Goal: Use online tool/utility

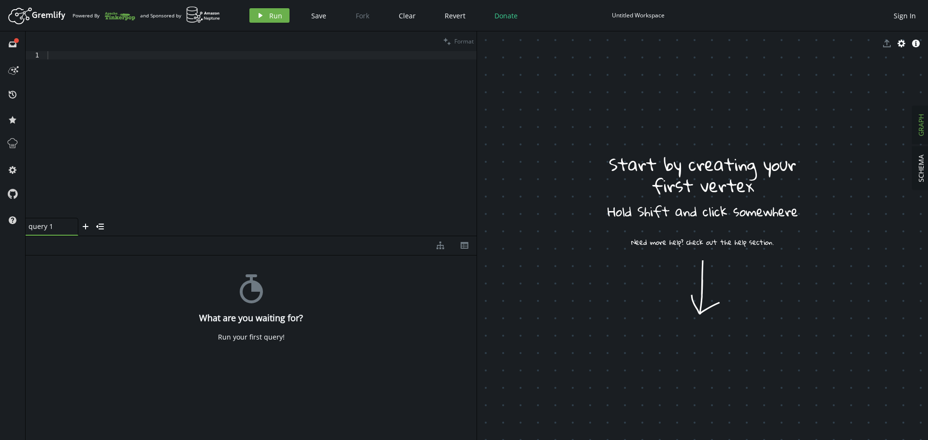
click at [354, 165] on div at bounding box center [260, 142] width 431 height 183
click at [376, 141] on div at bounding box center [260, 142] width 431 height 183
drag, startPoint x: 736, startPoint y: 258, endPoint x: 699, endPoint y: 245, distance: 38.5
drag, startPoint x: 676, startPoint y: 269, endPoint x: 688, endPoint y: 236, distance: 35.0
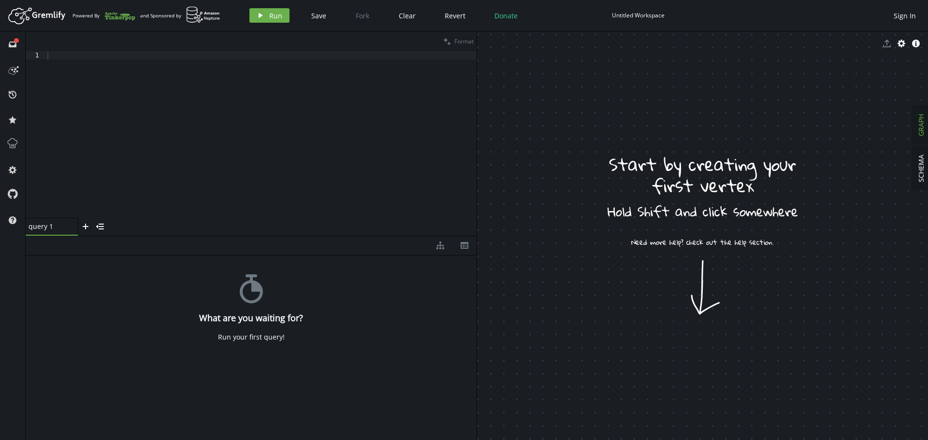
click at [265, 138] on div at bounding box center [260, 142] width 431 height 183
click at [280, 114] on div at bounding box center [260, 142] width 431 height 183
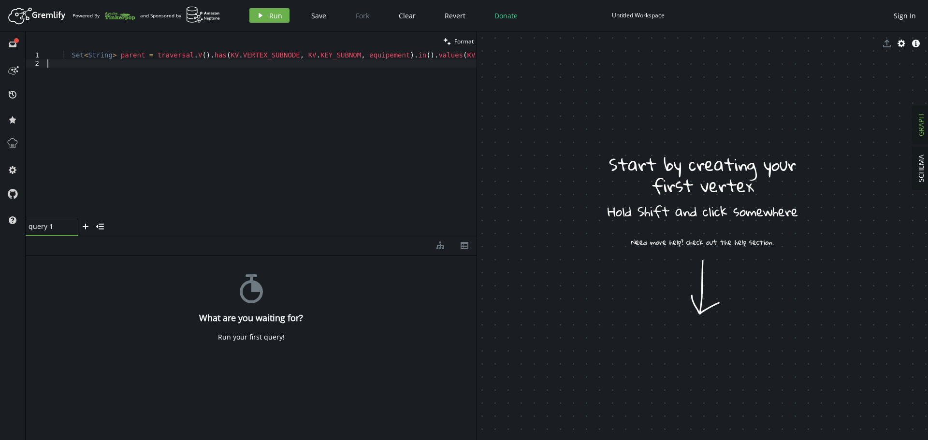
click at [280, 114] on div "Set < String > parent = traversal . V ( ) . has ( KV . VERTEX_SUBNODE , KV . KE…" at bounding box center [378, 142] width 666 height 183
click at [255, 14] on button "play Run" at bounding box center [269, 15] width 40 height 15
